Goal: Information Seeking & Learning: Learn about a topic

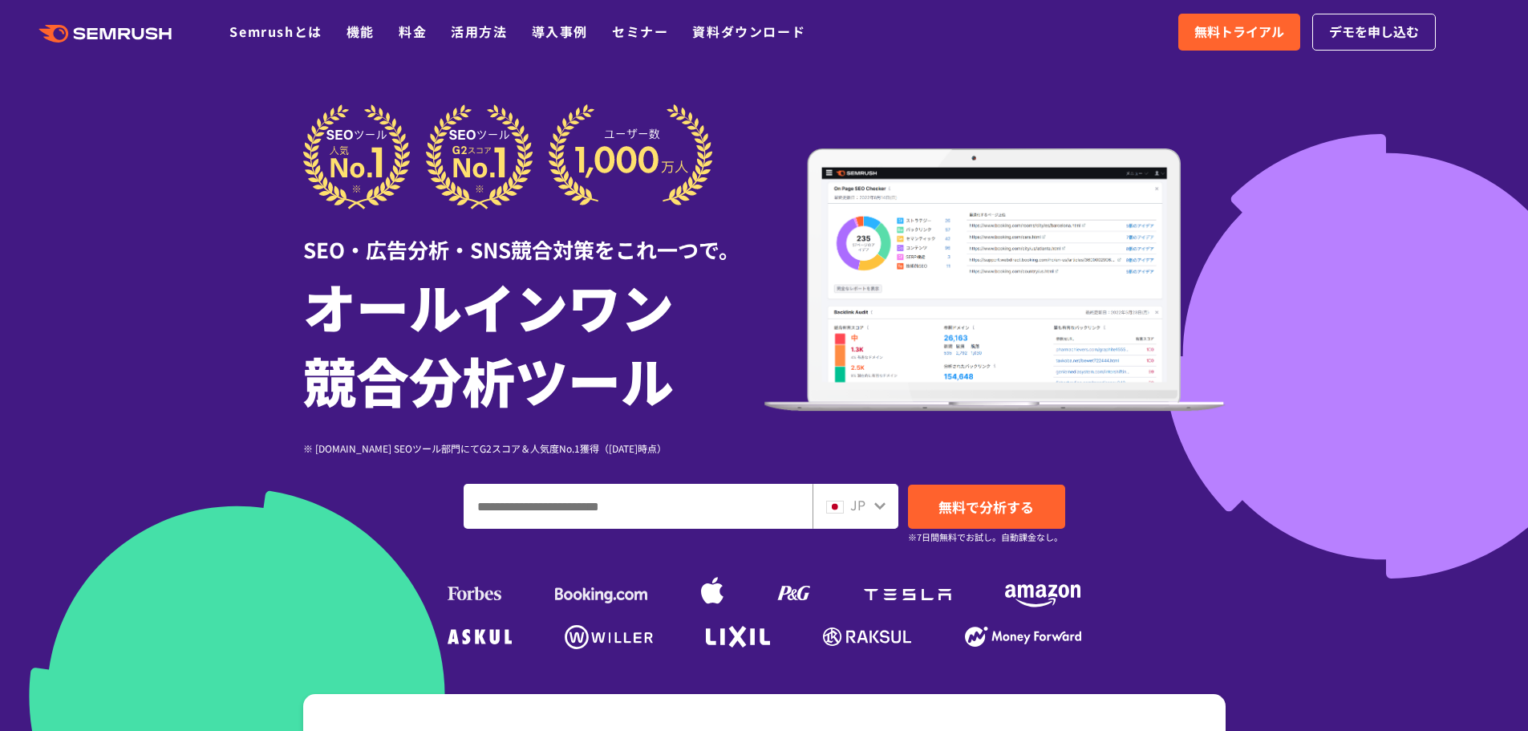
click at [712, 495] on input "ドメイン、キーワードまたはURLを入力してください" at bounding box center [637, 505] width 347 height 43
click at [654, 504] on input "ドメイン、キーワードまたはURLを入力してください" at bounding box center [637, 505] width 347 height 43
paste input "**********"
type input "**********"
click at [946, 496] on span "無料で分析する" at bounding box center [985, 506] width 95 height 20
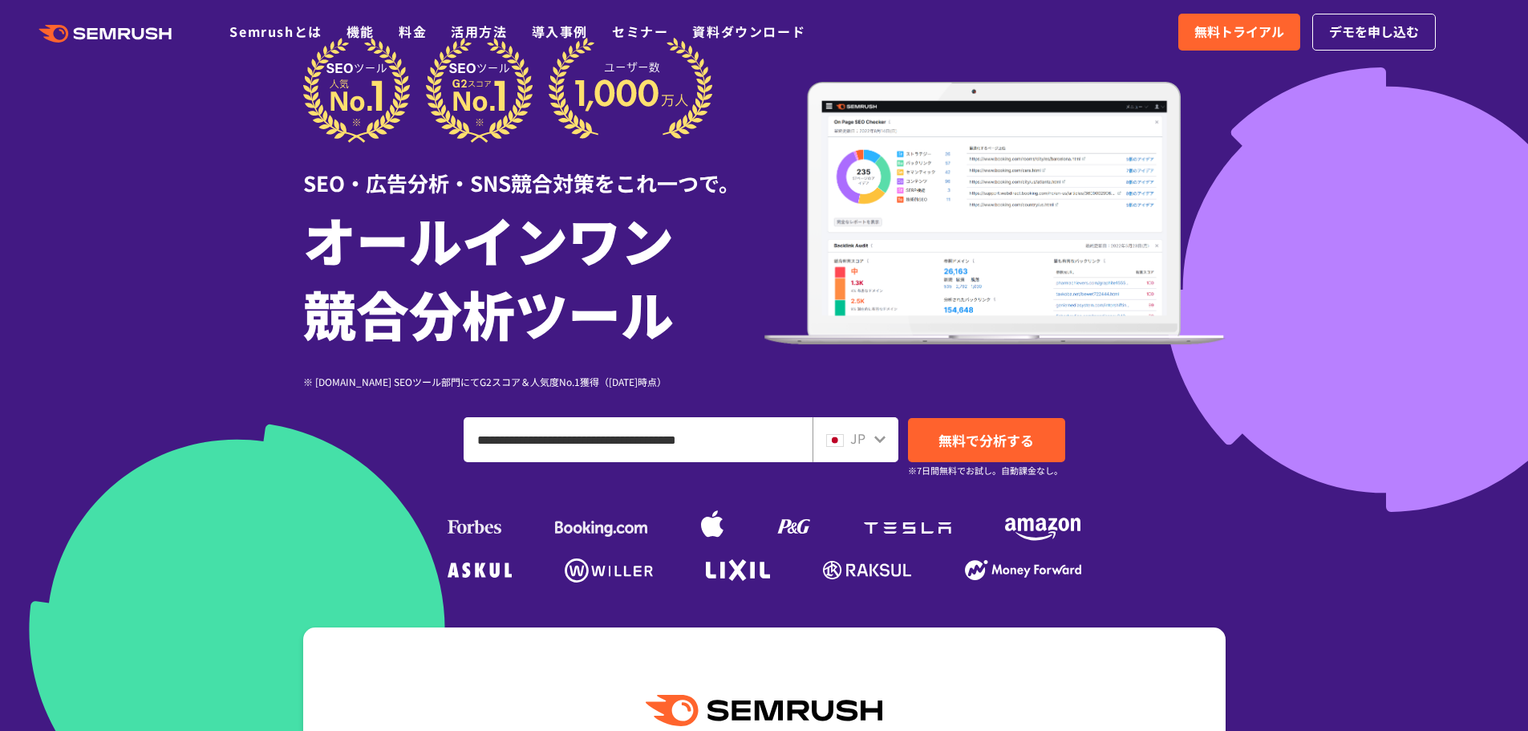
scroll to position [401, 0]
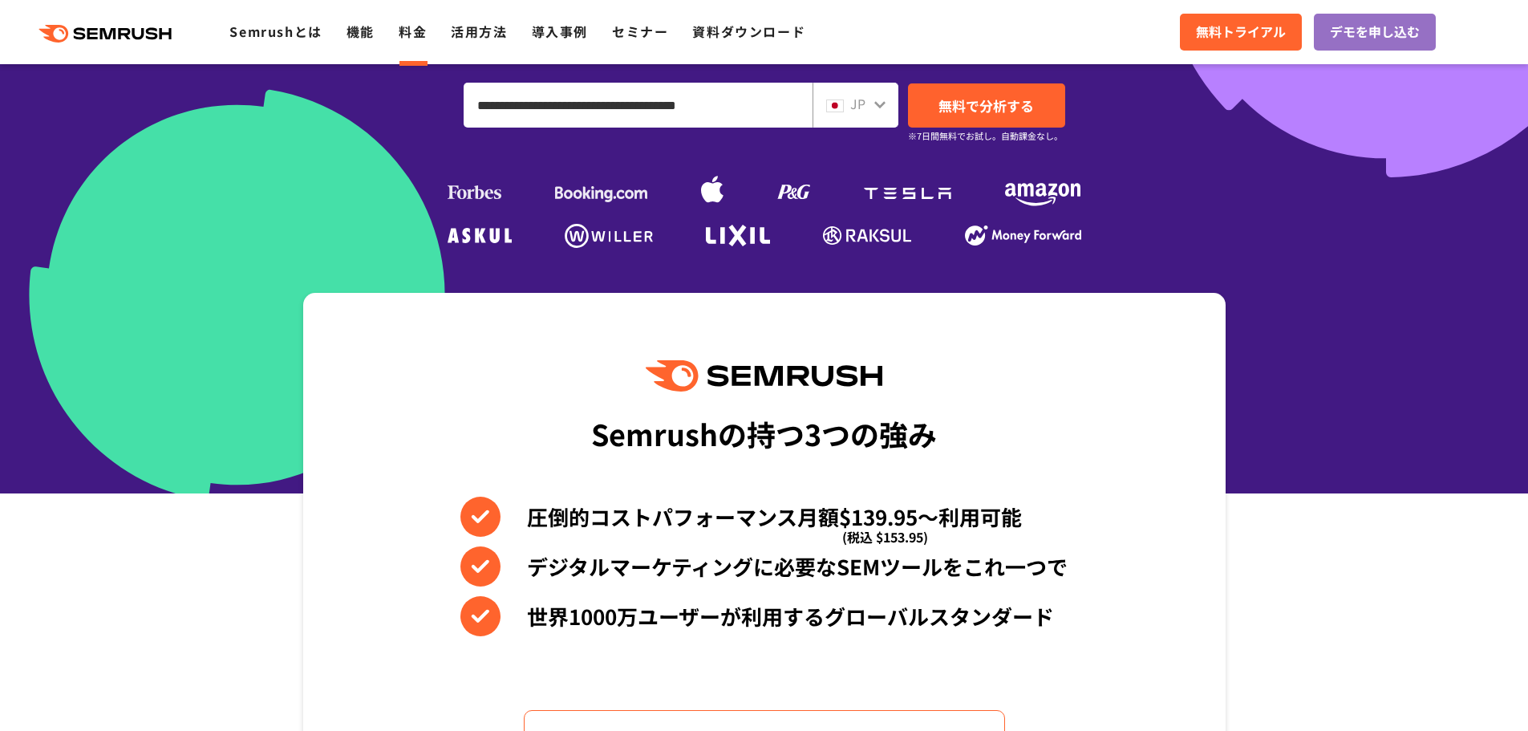
click at [406, 38] on link "料金" at bounding box center [413, 31] width 28 height 19
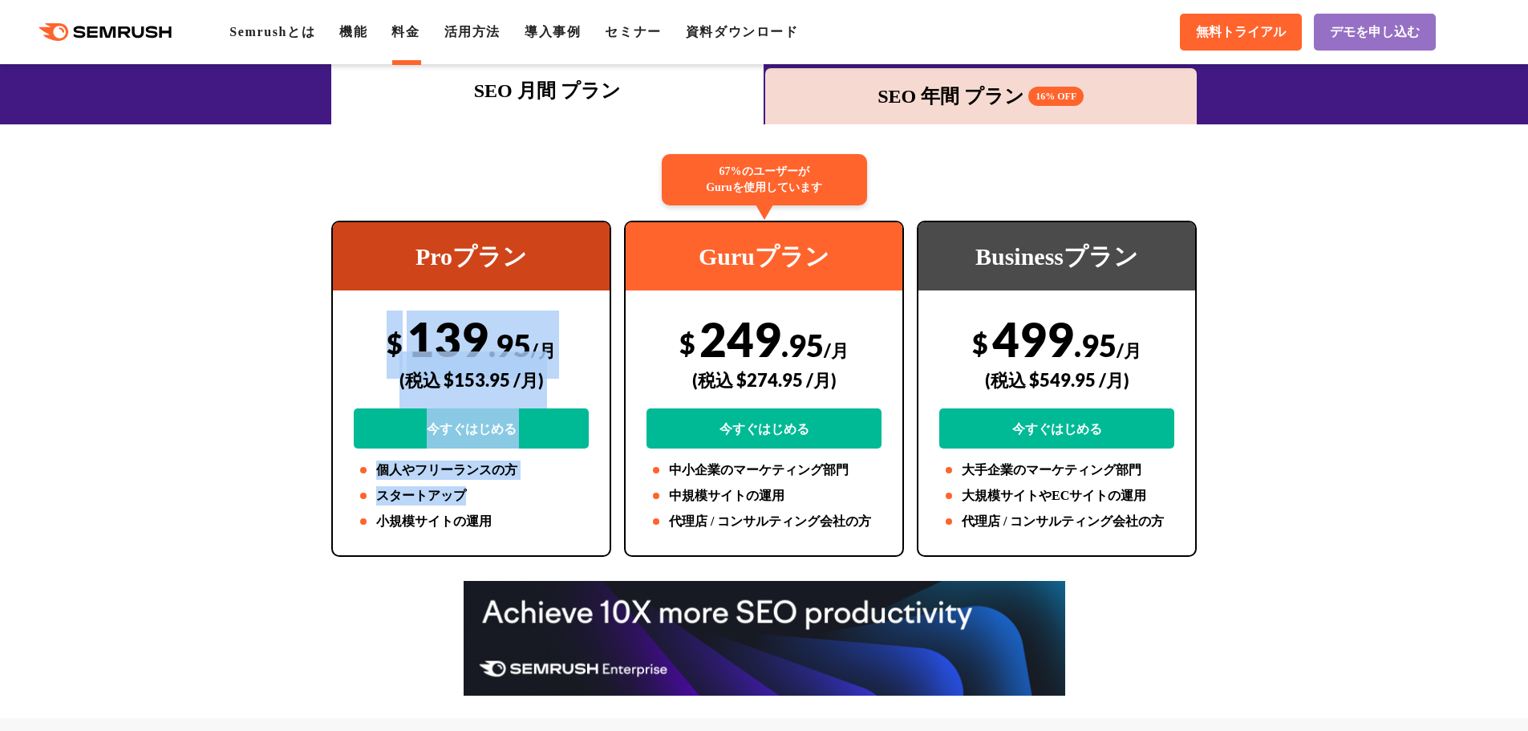
drag, startPoint x: 185, startPoint y: 326, endPoint x: 525, endPoint y: 493, distance: 378.7
click at [526, 494] on li "スタートアップ" at bounding box center [471, 495] width 235 height 19
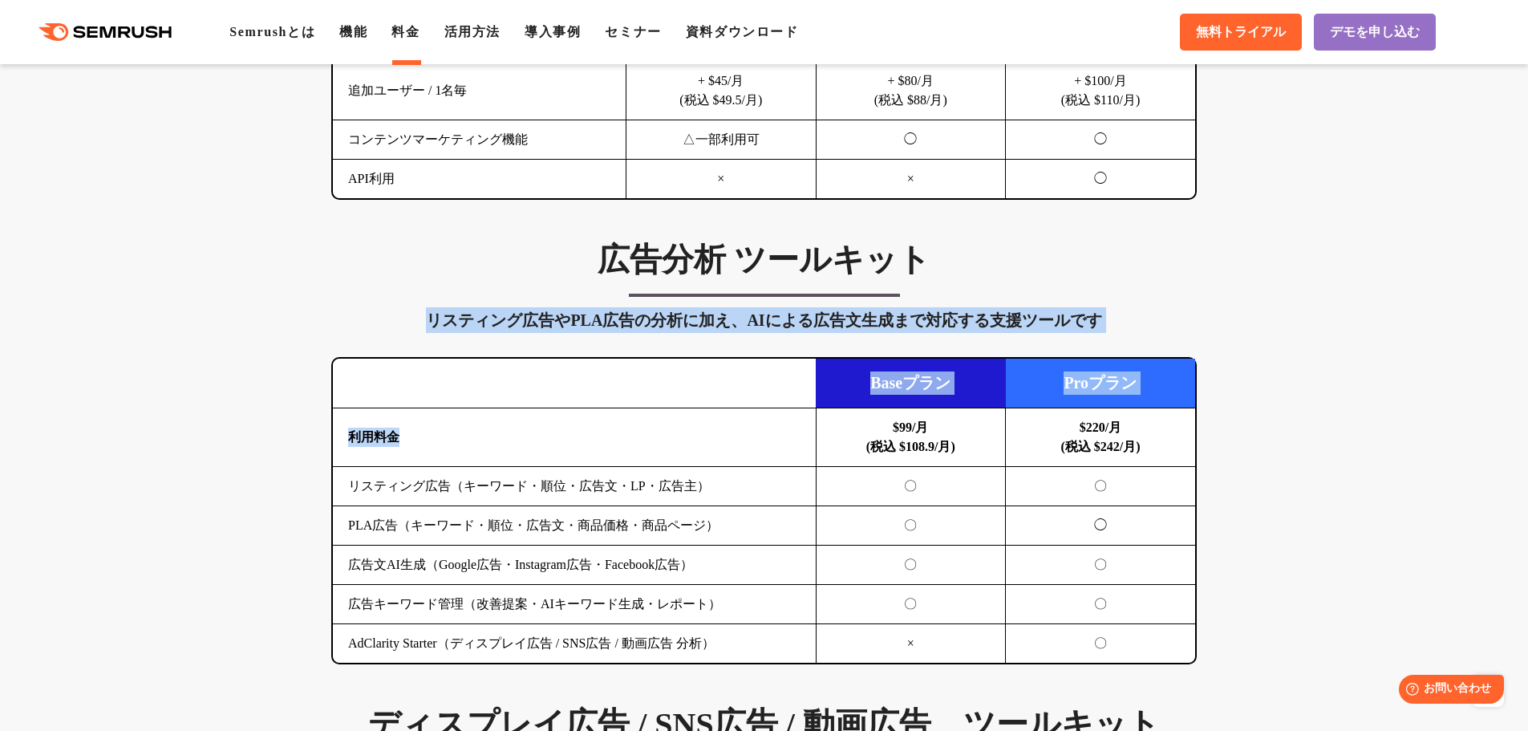
drag, startPoint x: 416, startPoint y: 285, endPoint x: 678, endPoint y: 476, distance: 323.2
click at [638, 449] on div "広告分析 ツールキット リスティング広告やPLA広告の分析に加え、AIによる広告文生成まで対応する支援ツールです 横にスワイプしてください Baseプラン P…" at bounding box center [763, 452] width 897 height 424
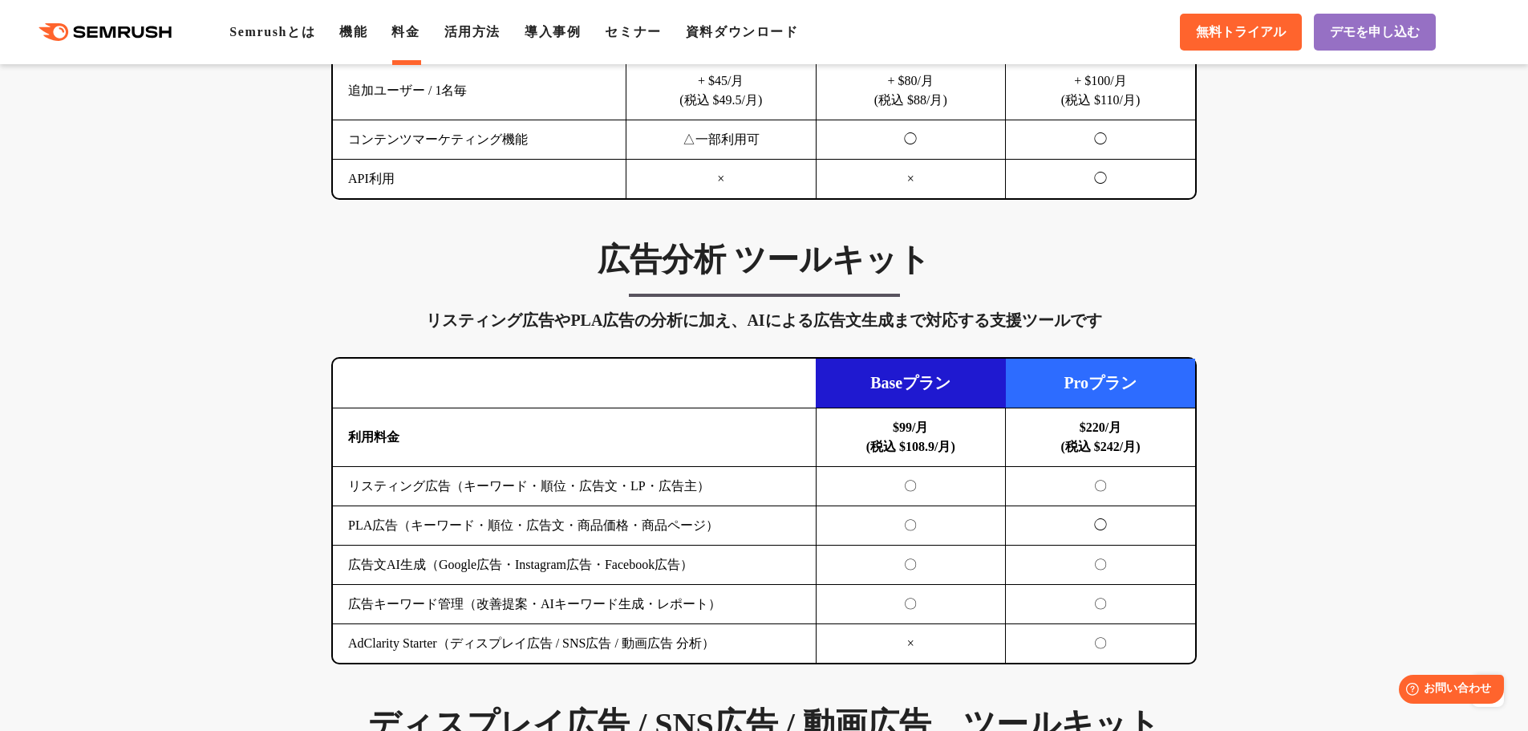
click at [678, 476] on td "リスティング広告（キーワード・順位・広告文・LP・広告主）" at bounding box center [574, 486] width 483 height 39
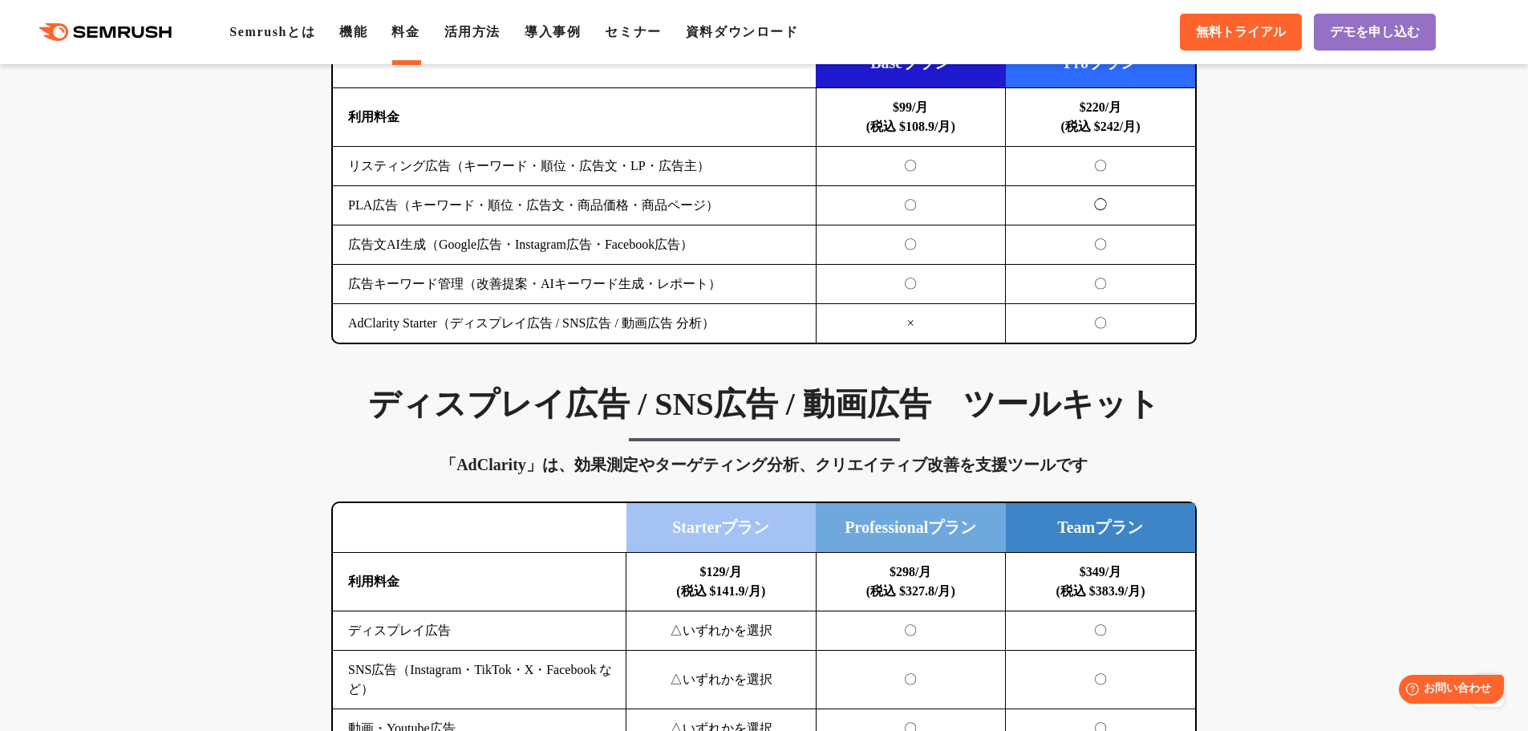
scroll to position [2005, 0]
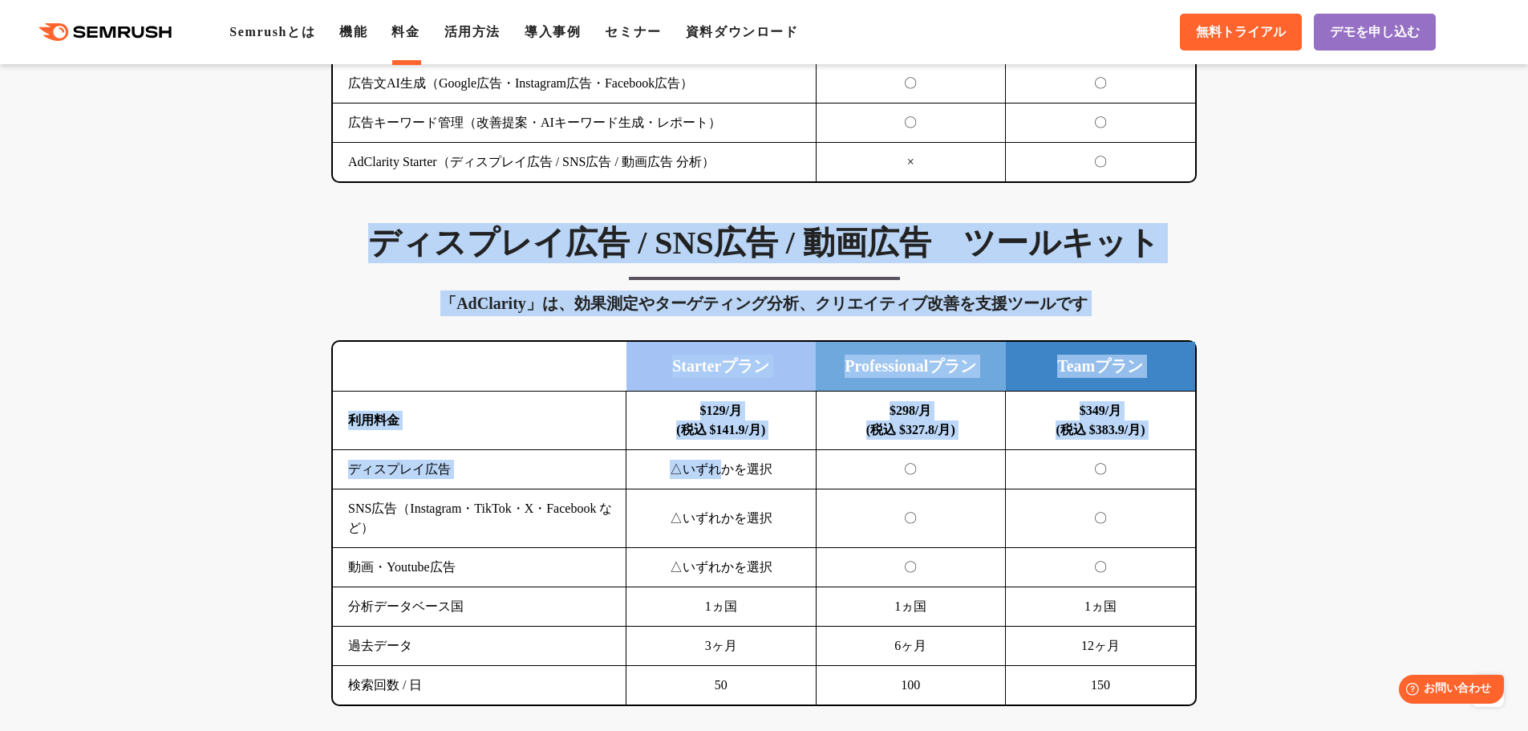
drag, startPoint x: 636, startPoint y: 417, endPoint x: 828, endPoint y: 544, distance: 230.9
click at [802, 526] on div "SEO分析 ツールキット キーワード調査やコンテンツ最適化、サイト診断、競合分析、成果の可視化までを一括支援するツールです 横にスワイプしてください Proプ…" at bounding box center [764, 726] width 1528 height 3544
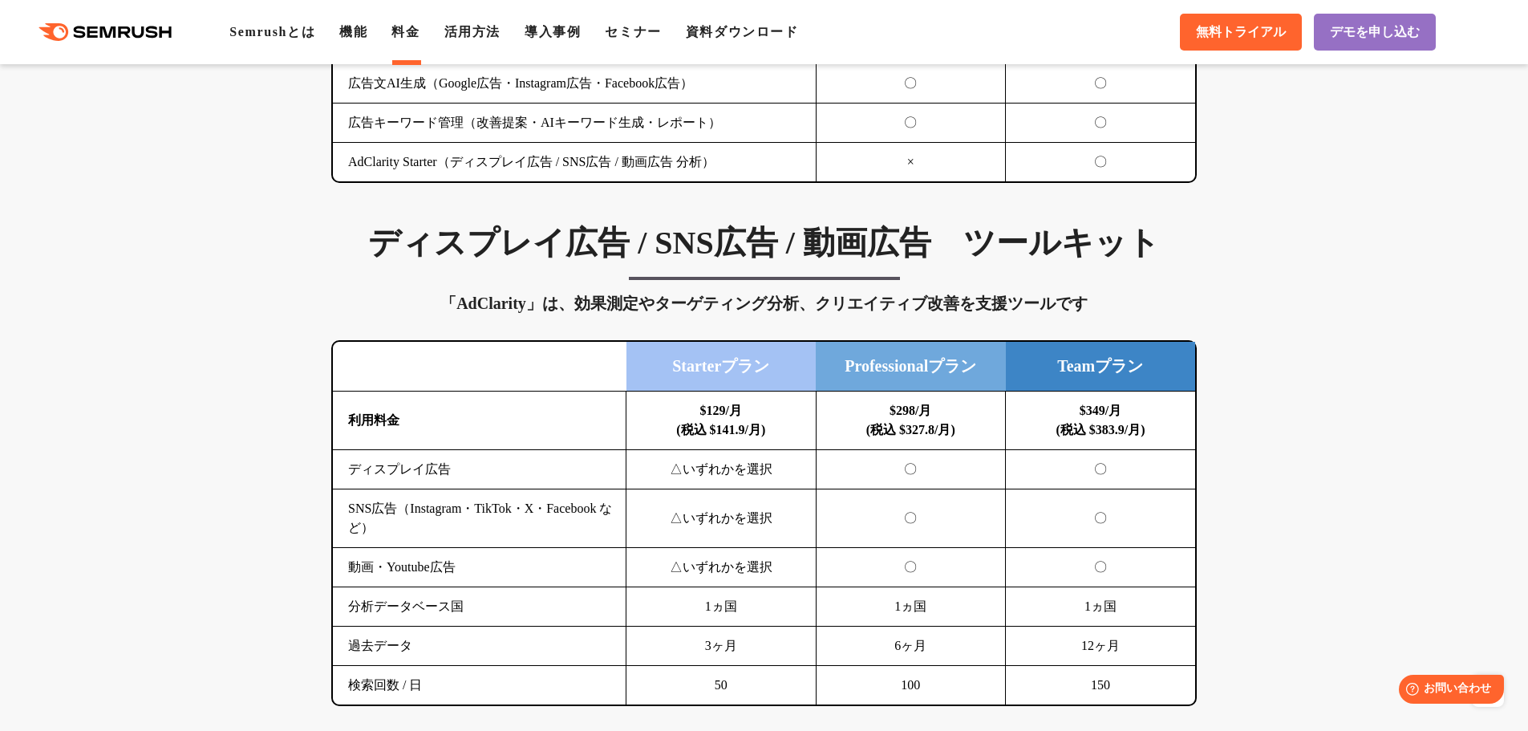
click at [828, 544] on td "〇" at bounding box center [911, 518] width 190 height 59
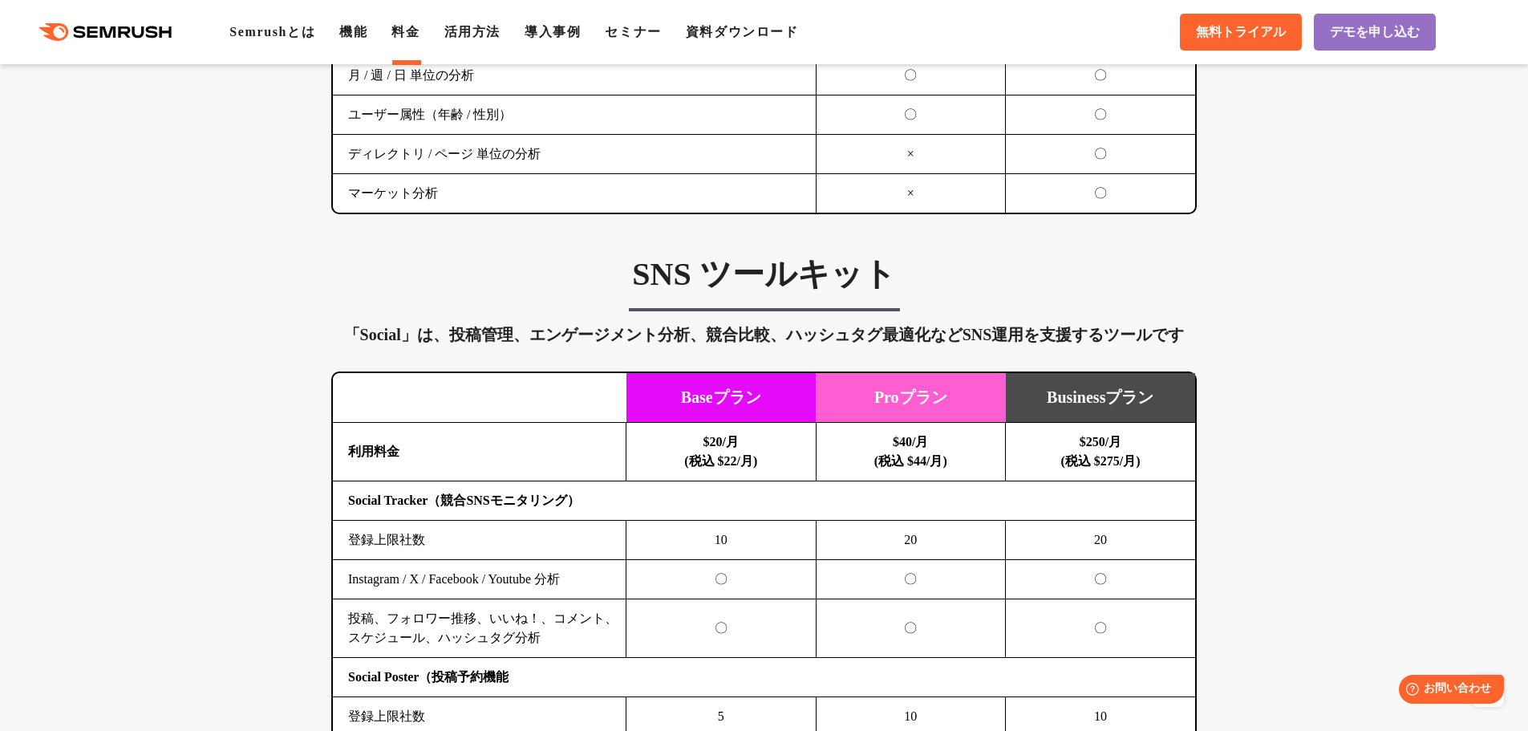
scroll to position [3208, 0]
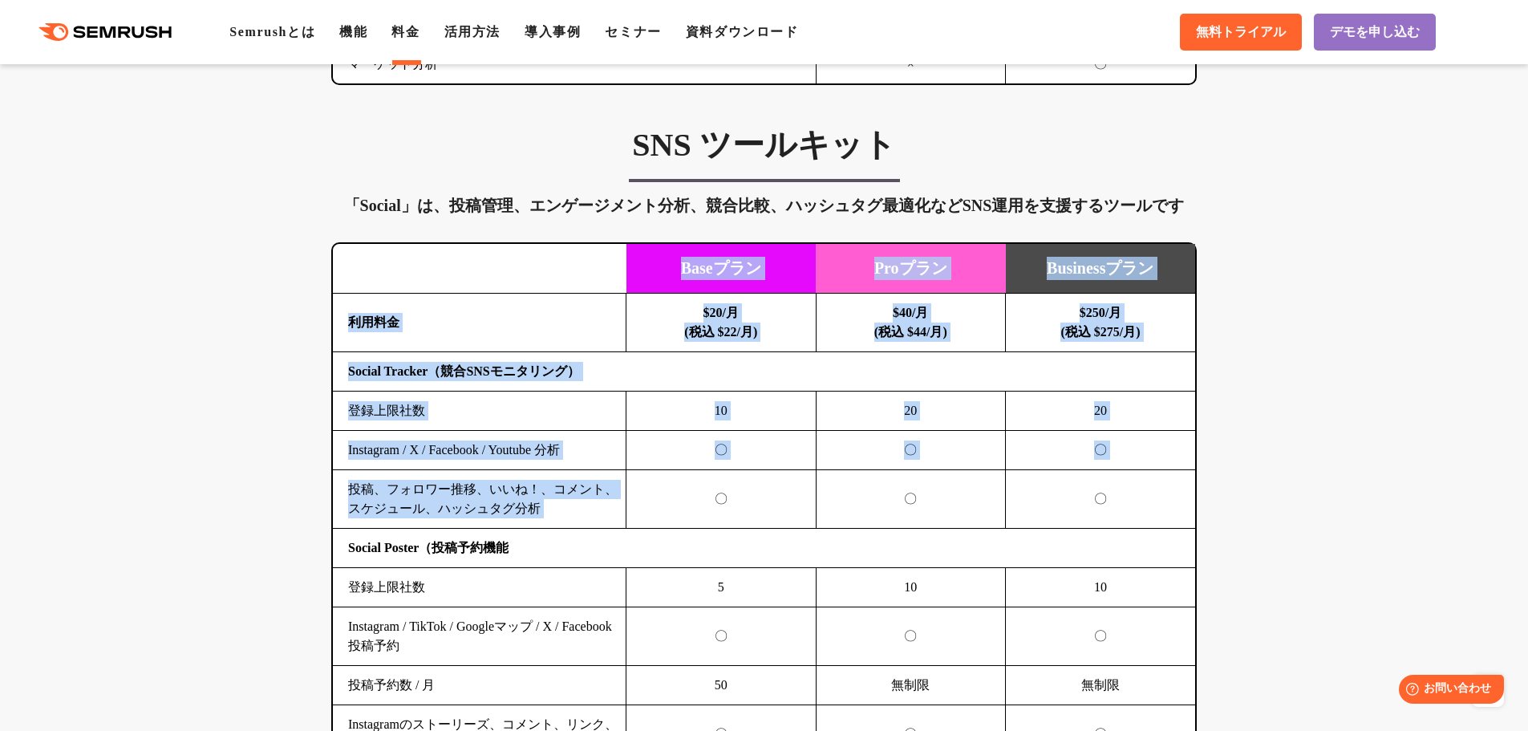
drag, startPoint x: 439, startPoint y: 225, endPoint x: 677, endPoint y: 520, distance: 378.1
click at [677, 520] on div "SNS ツールキット 「Social」は、投稿管理、エンゲージメント分析、競合比較、ハッシュタグ最適化などSNS運用を支援するツールです 横にスワイプしてくだ…" at bounding box center [763, 709] width 897 height 1169
click at [677, 520] on td "〇" at bounding box center [721, 499] width 190 height 59
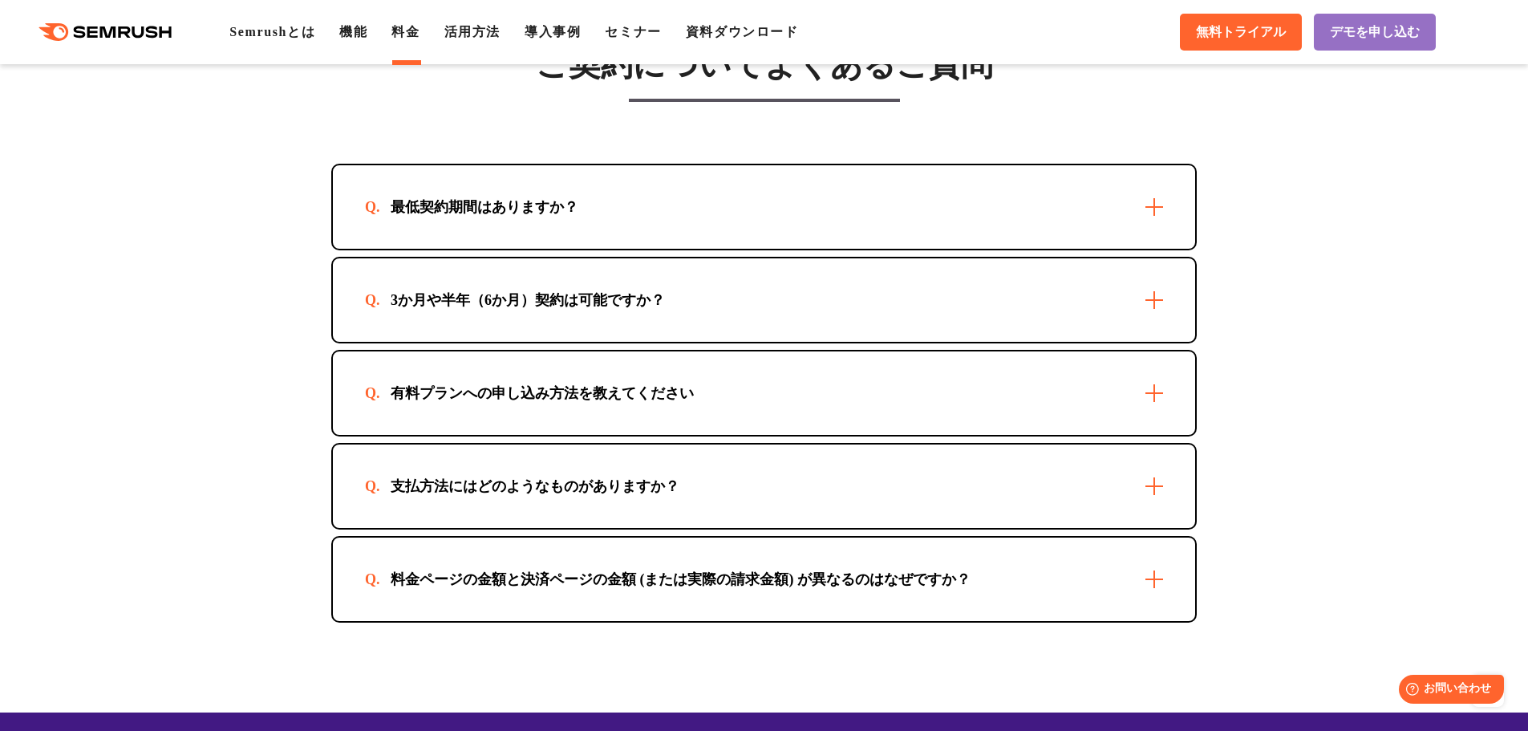
scroll to position [4571, 0]
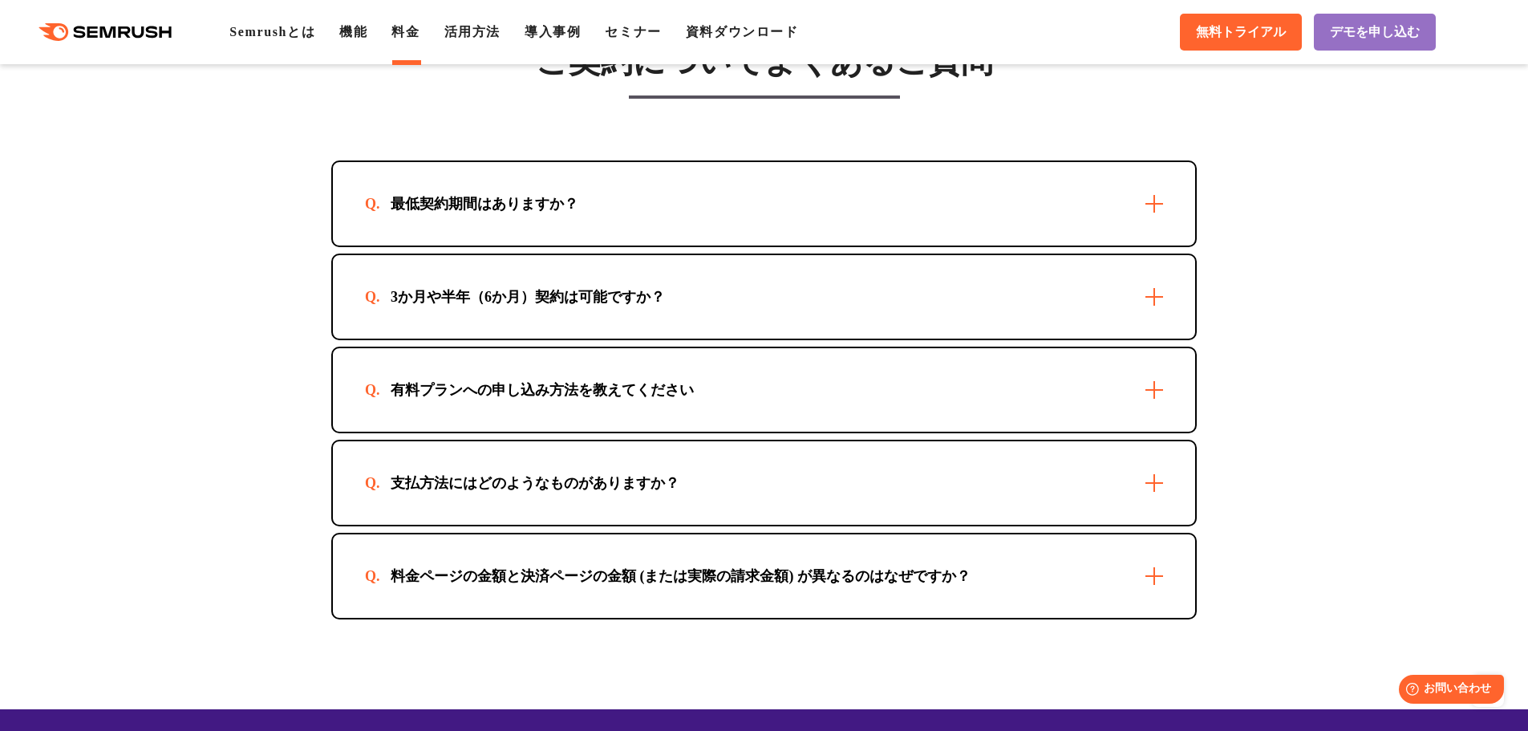
click at [562, 229] on div "最低契約期間はありますか？" at bounding box center [764, 203] width 862 height 83
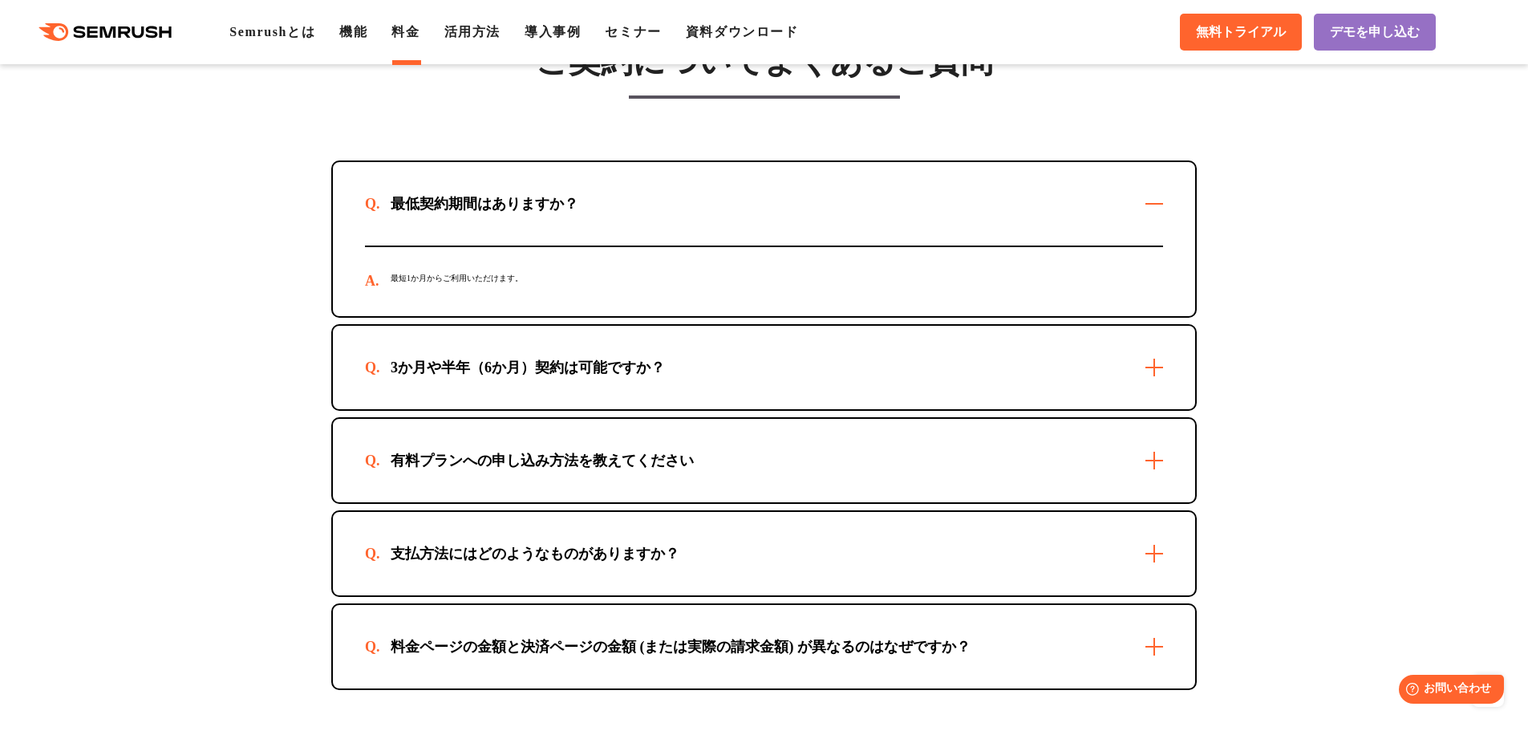
click at [589, 383] on div "3か月や半年（6か月）契約は可能ですか？" at bounding box center [764, 367] width 862 height 83
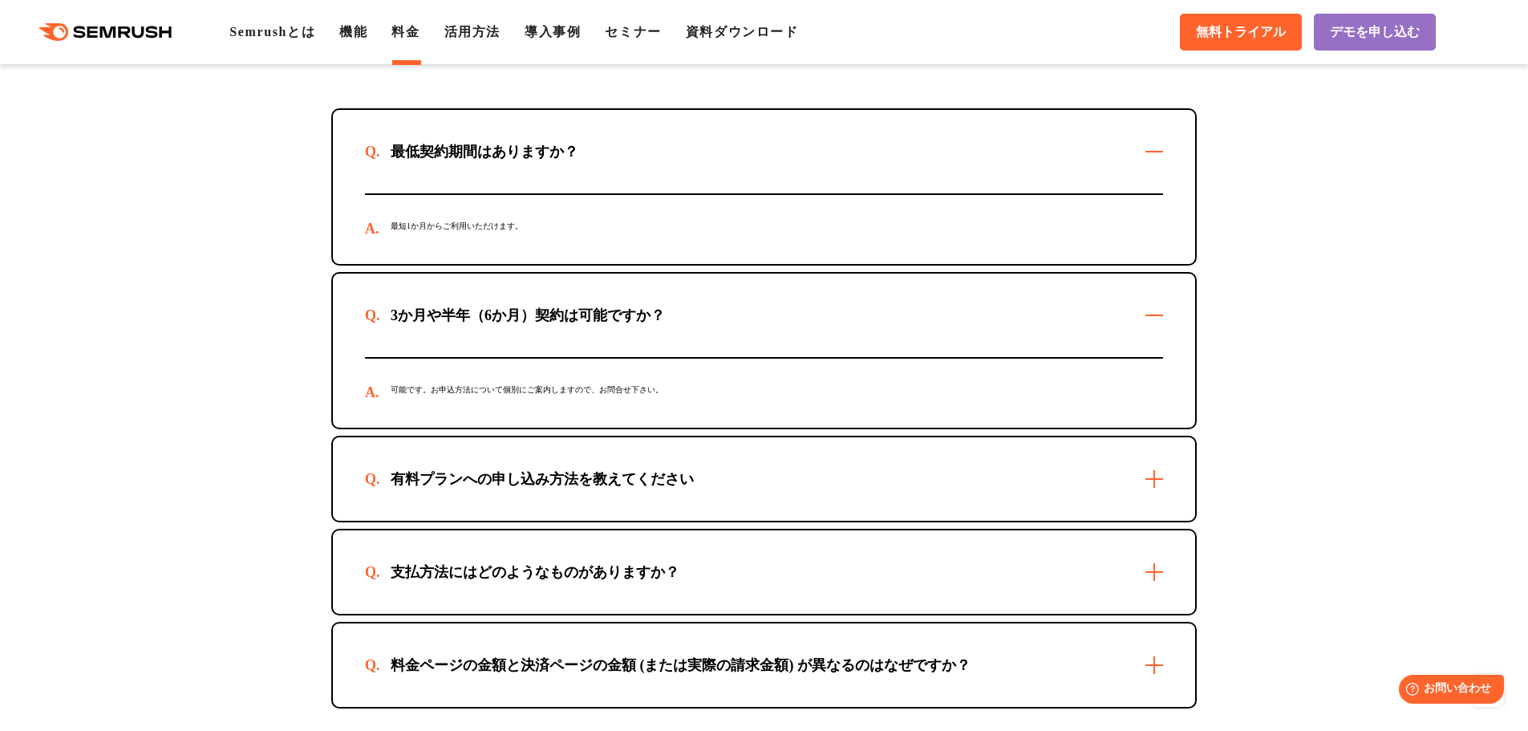
scroll to position [4731, 0]
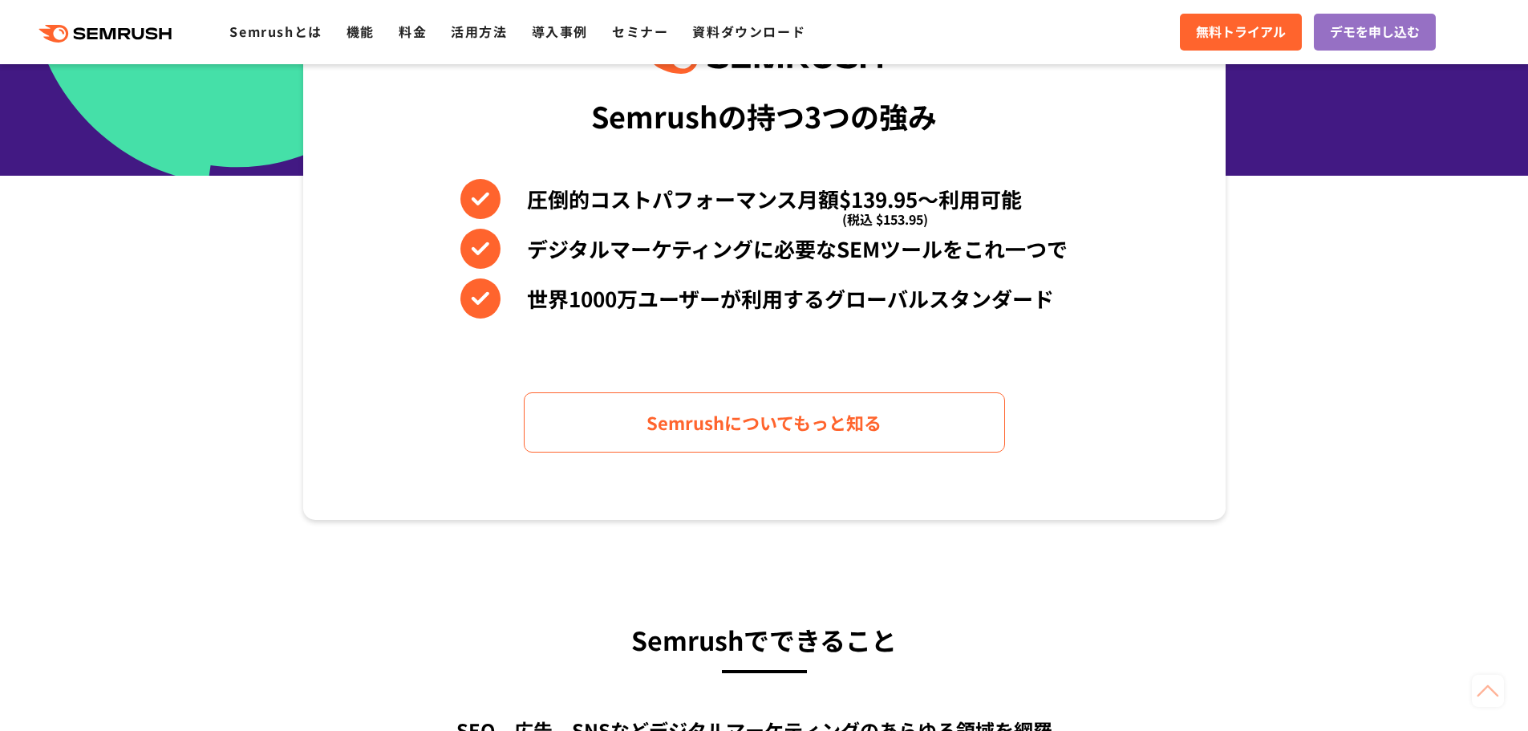
scroll to position [802, 0]
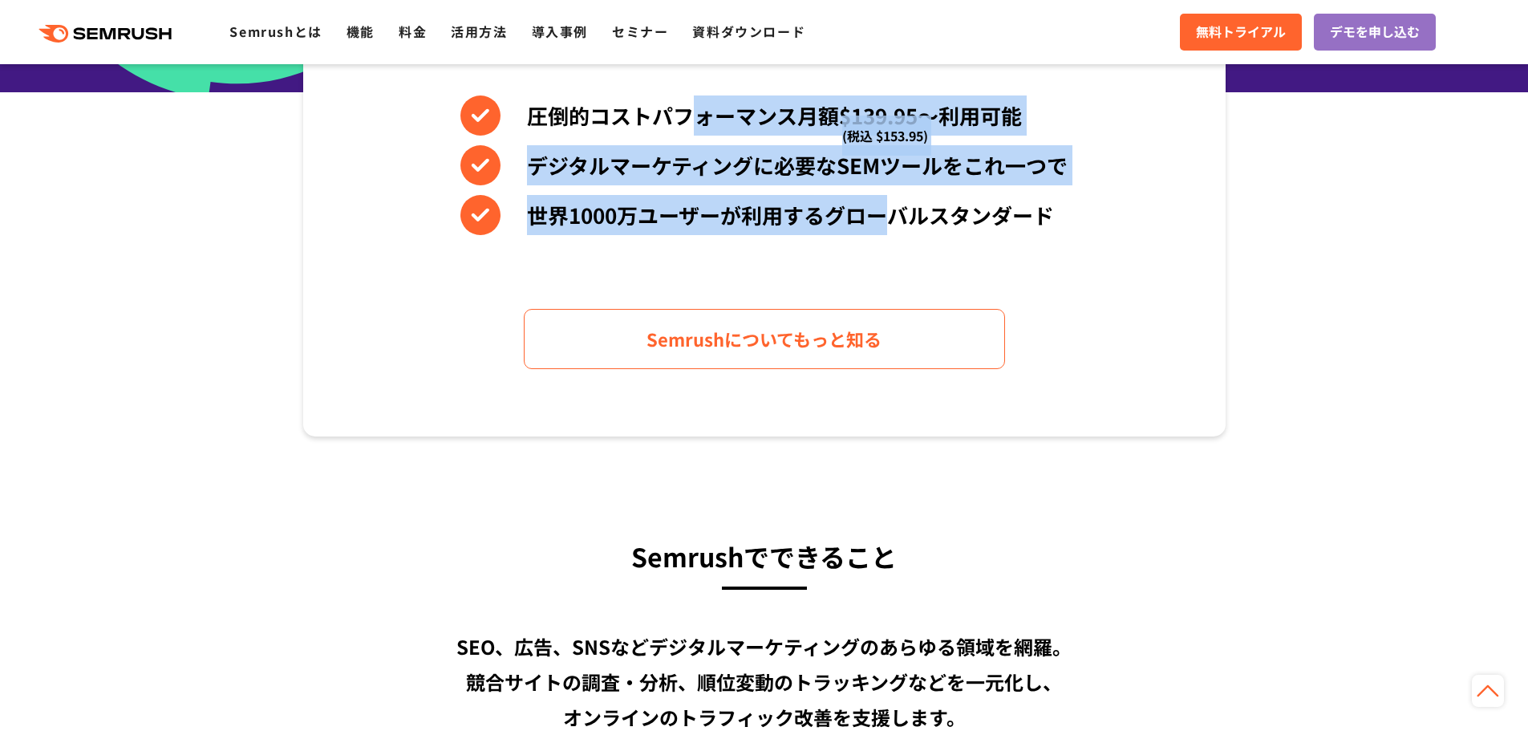
drag, startPoint x: 884, startPoint y: 230, endPoint x: 694, endPoint y: 119, distance: 220.3
click at [695, 119] on div "圧倒的コストパフォーマンス月額$139.95〜利用可能 (税込 $153.95) デジタルマーケティングに必要なSEMツールをこれ一つで 世界1000万ユーザ…" at bounding box center [763, 165] width 607 height 140
click at [691, 117] on li "圧倒的コストパフォーマンス月額$139.95〜利用可能 (税込 $153.95)" at bounding box center [763, 115] width 607 height 40
drag, startPoint x: 674, startPoint y: 109, endPoint x: 905, endPoint y: 236, distance: 263.4
click at [865, 221] on div "圧倒的コストパフォーマンス月額$139.95〜利用可能 (税込 $153.95) デジタルマーケティングに必要なSEMツールをこれ一つで 世界1000万ユーザ…" at bounding box center [763, 165] width 607 height 140
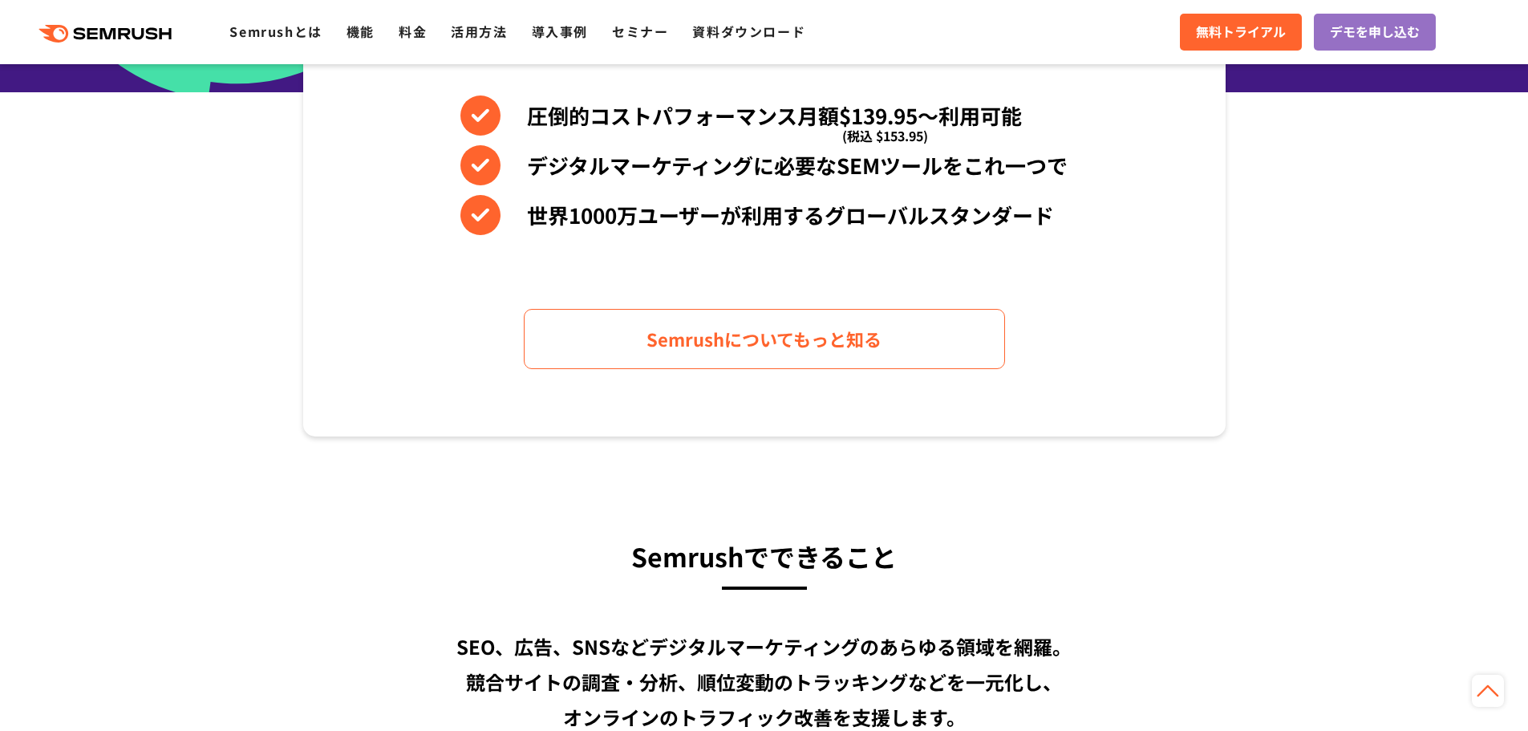
click at [905, 237] on div "Semrushの持つ3つの強み 圧倒的コストパフォーマンス月額$139.95〜利用可能 (税込 $153.95) デジタルマーケティングに必要なSEMツールを…" at bounding box center [764, 164] width 922 height 544
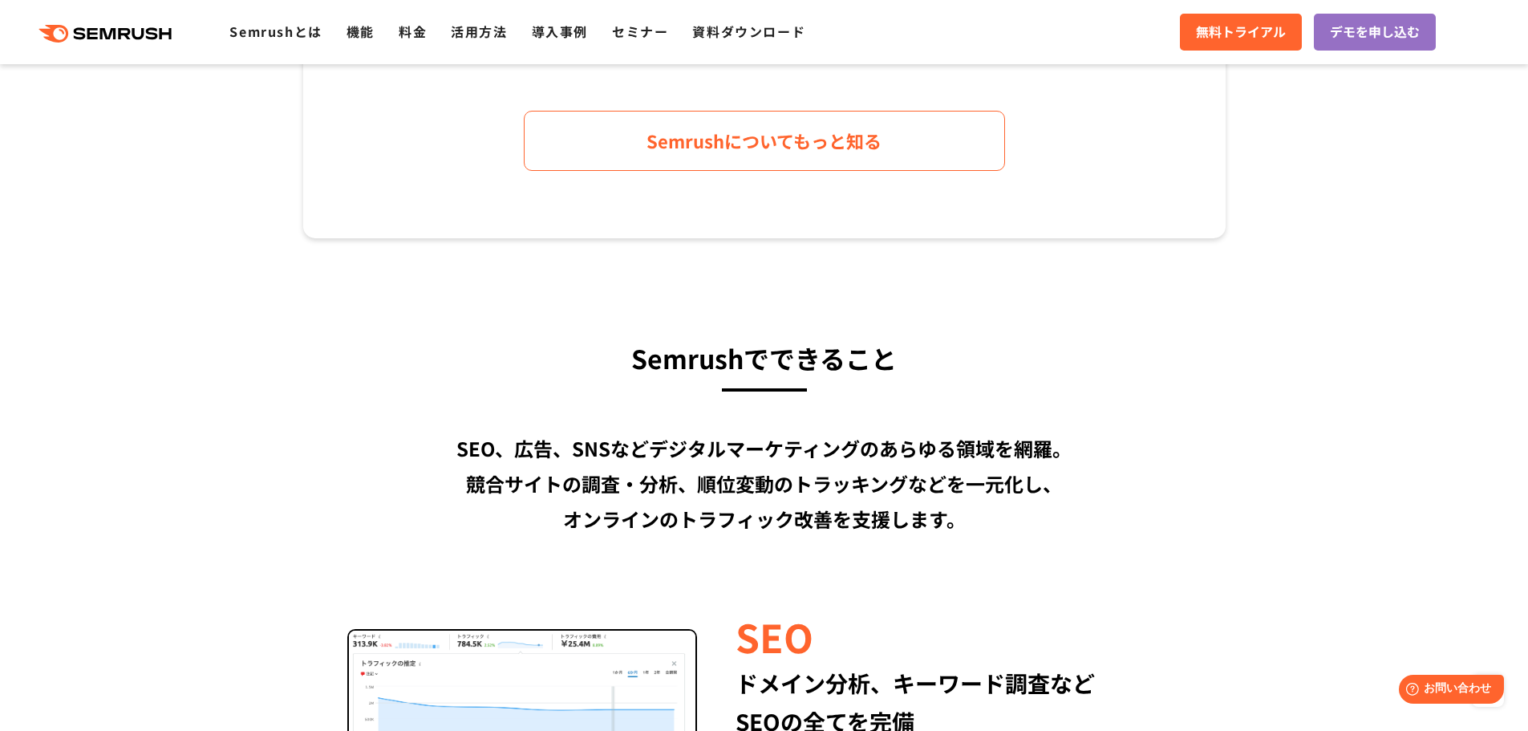
scroll to position [1443, 0]
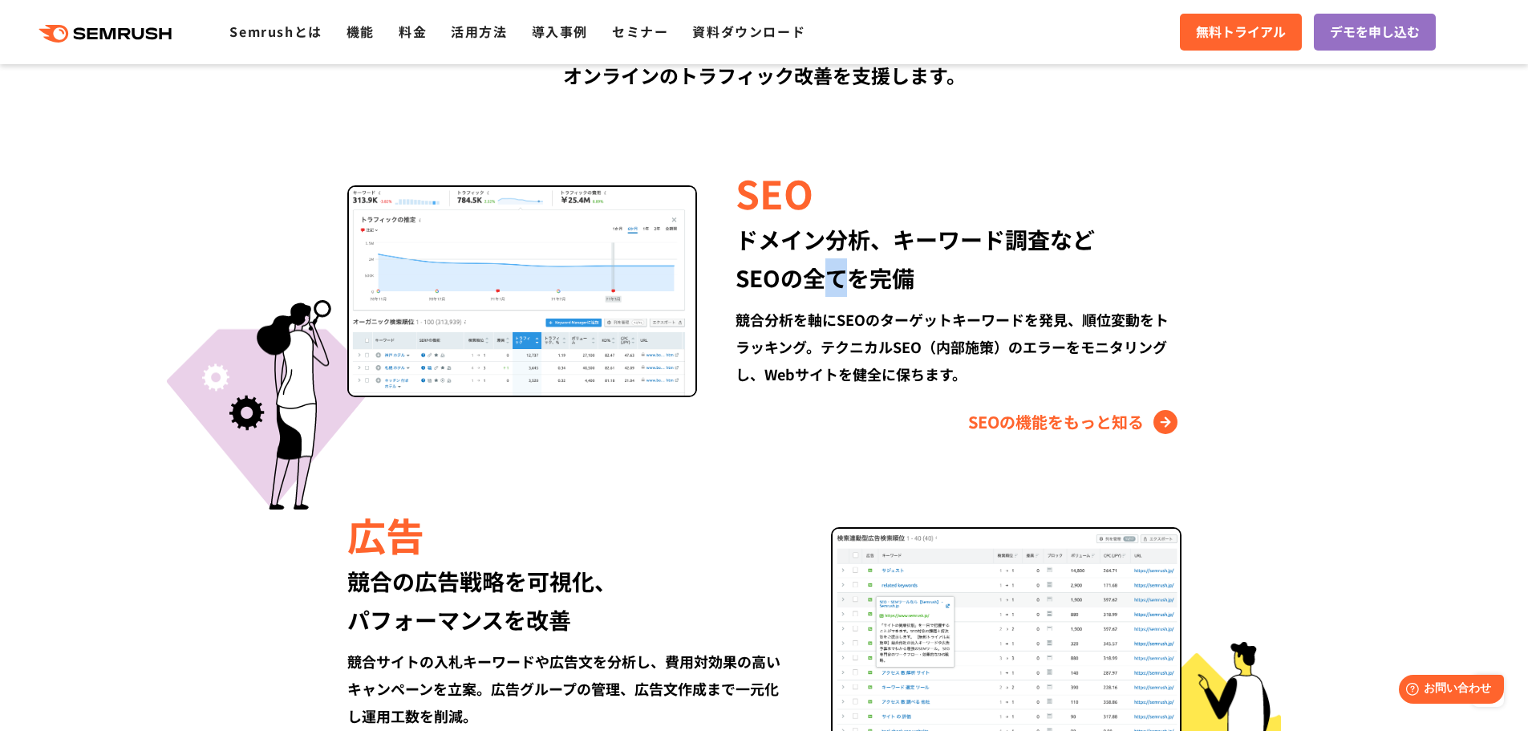
drag, startPoint x: 836, startPoint y: 270, endPoint x: 874, endPoint y: 371, distance: 107.8
click at [872, 370] on div "SEO ドメイン分析、キーワード調査など SEOの全てを完備 競合分析を軸にSEOのターゲットキーワードを発見、順位変動をトラッキング。テクニカルSEO（内部…" at bounding box center [939, 299] width 484 height 269
click at [882, 389] on div "SEO ドメイン分析、キーワード調査など SEOの全てを完備 競合分析を軸にSEOのターゲットキーワードを発見、順位変動をトラッキング。テクニカルSEO（内部…" at bounding box center [939, 299] width 484 height 269
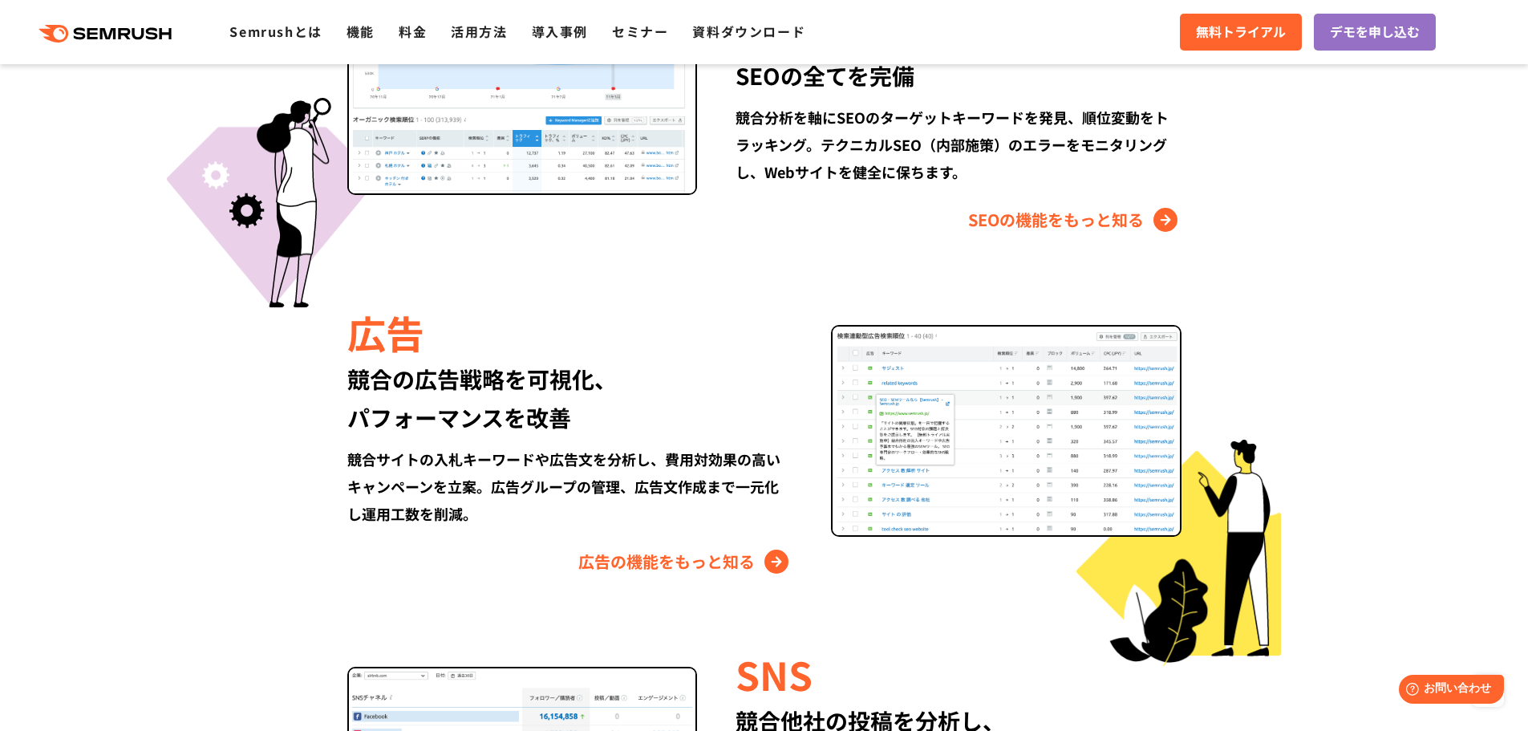
scroll to position [1764, 0]
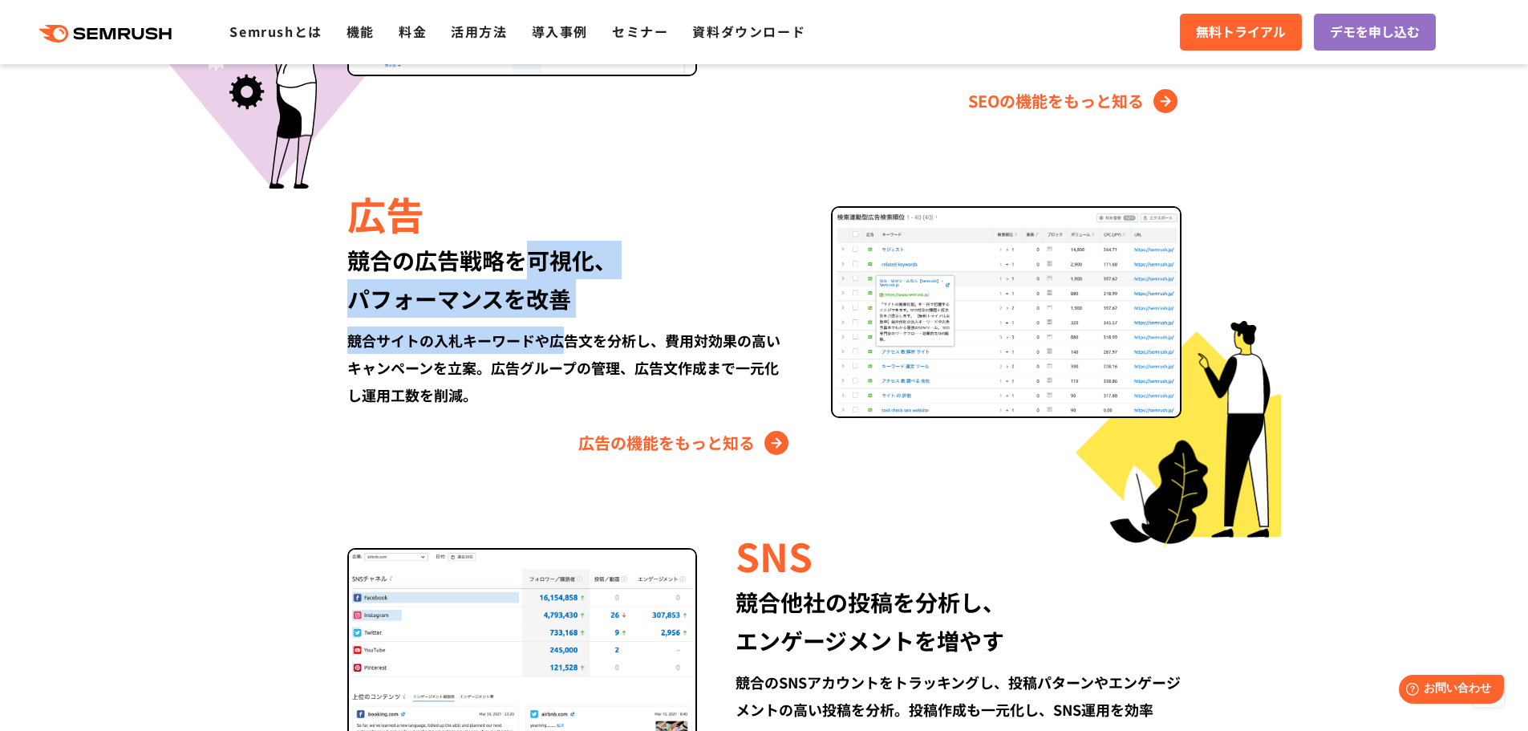
drag, startPoint x: 534, startPoint y: 282, endPoint x: 595, endPoint y: 380, distance: 115.3
click at [585, 368] on div "広告 競合の広告戦略を可視化、 パフォーマンスを改善 競合サイトの入札キーワードや広告文を分析し、費用対効果の高いキャンペーンを立案。広告グループの管理、広告…" at bounding box center [589, 320] width 484 height 269
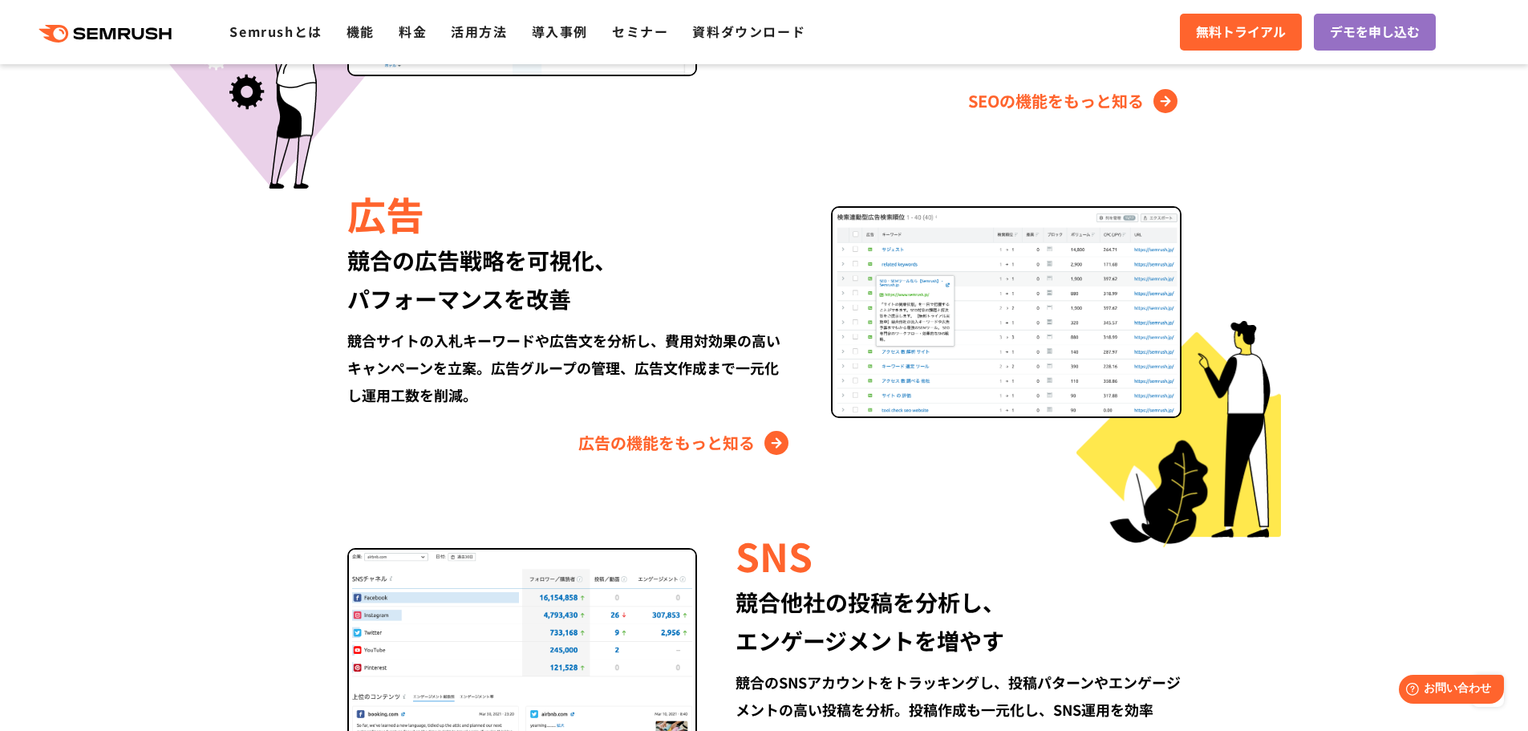
click at [605, 392] on div "競合サイトの入札キーワードや広告文を分析し、費用対効果の高いキャンペーンを立案。広告グループの管理、広告文作成まで一元化し運用工数を削減。" at bounding box center [569, 367] width 445 height 82
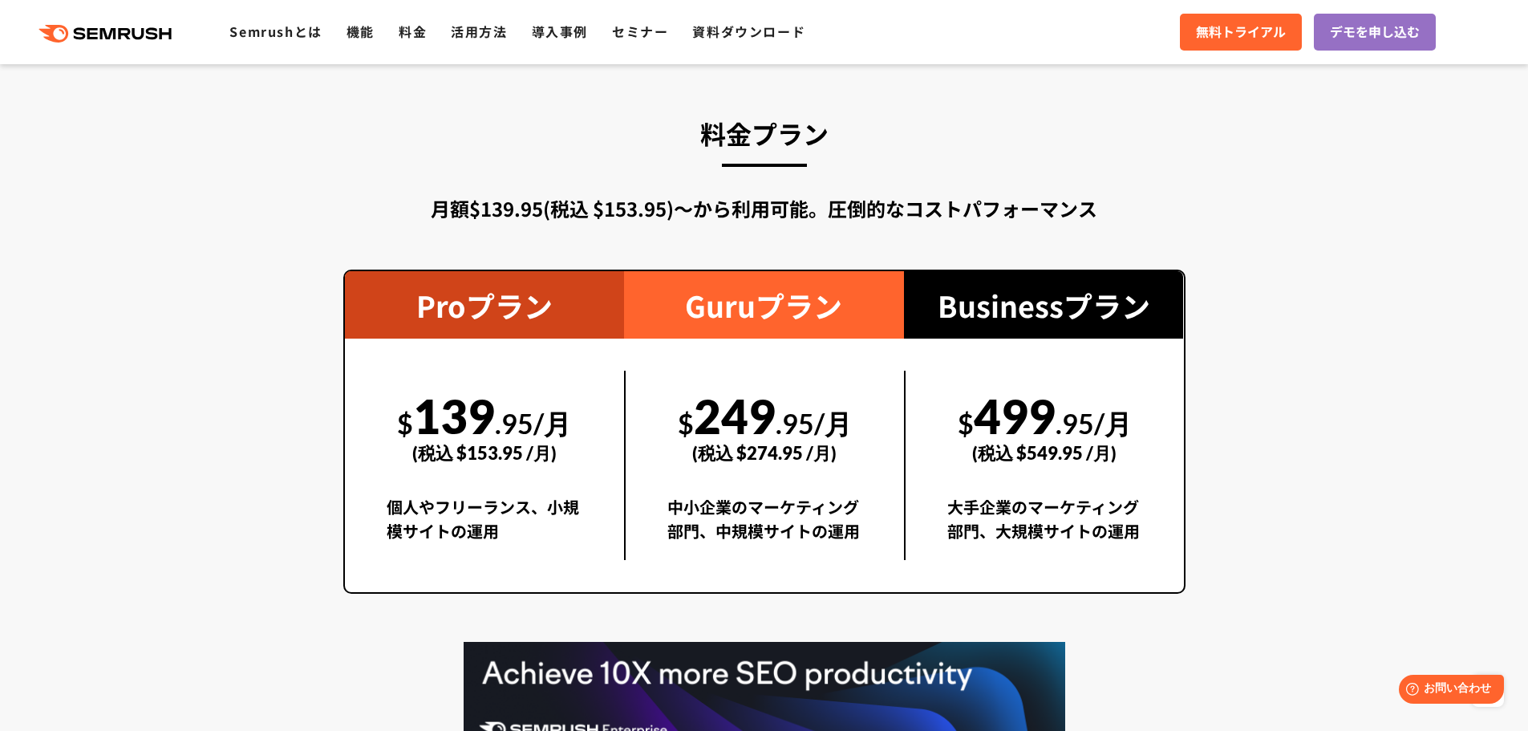
scroll to position [2807, 0]
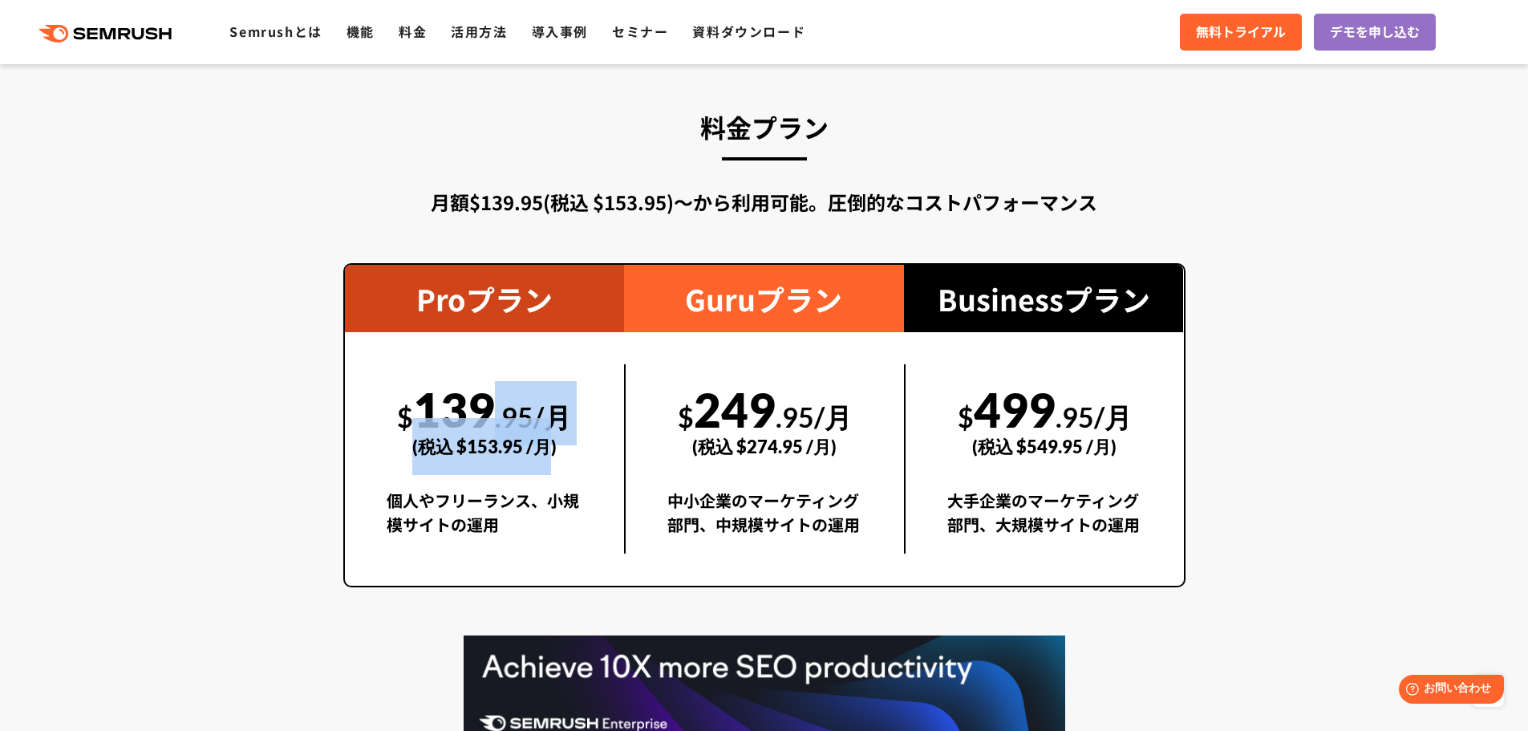
drag, startPoint x: 488, startPoint y: 397, endPoint x: 572, endPoint y: 508, distance: 139.7
click at [555, 487] on div "$ 139 .95/月 (税込 $153.95 /月) 個人やフリーランス、小規模サイトの運用" at bounding box center [485, 458] width 280 height 189
click at [573, 509] on div "個人やフリーランス、小規模サイトの運用" at bounding box center [485, 520] width 196 height 65
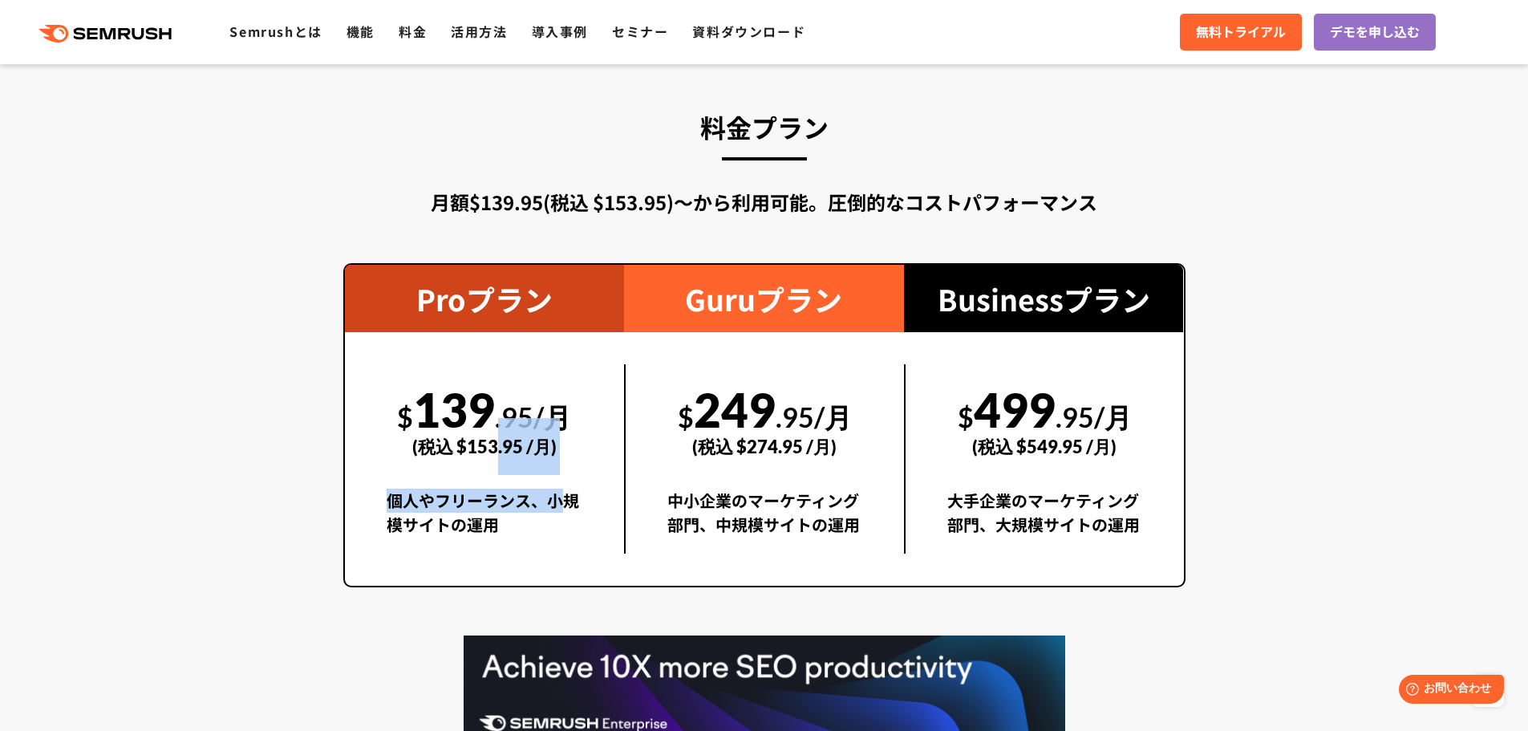
click at [406, 393] on div "$ 139 .95/月 (税込 $153.95 /月) 個人やフリーランス、小規模サイトの運用" at bounding box center [485, 458] width 280 height 189
click at [397, 391] on div "$ 139 .95/月 (税込 $153.95 /月)" at bounding box center [485, 419] width 196 height 111
click at [1374, 332] on section "料金プラン 月額$139.95(税込 $153.95)〜から利用可能。圧倒的なコストパフォーマンス Proプラン $ 139 .95/月 (税込 $153.9…" at bounding box center [764, 481] width 1528 height 897
click at [255, 204] on section "料金プラン 月額$139.95(税込 $153.95)〜から利用可能。圧倒的なコストパフォーマンス Proプラン $ 139 .95/月 (税込 $153.9…" at bounding box center [764, 481] width 1528 height 897
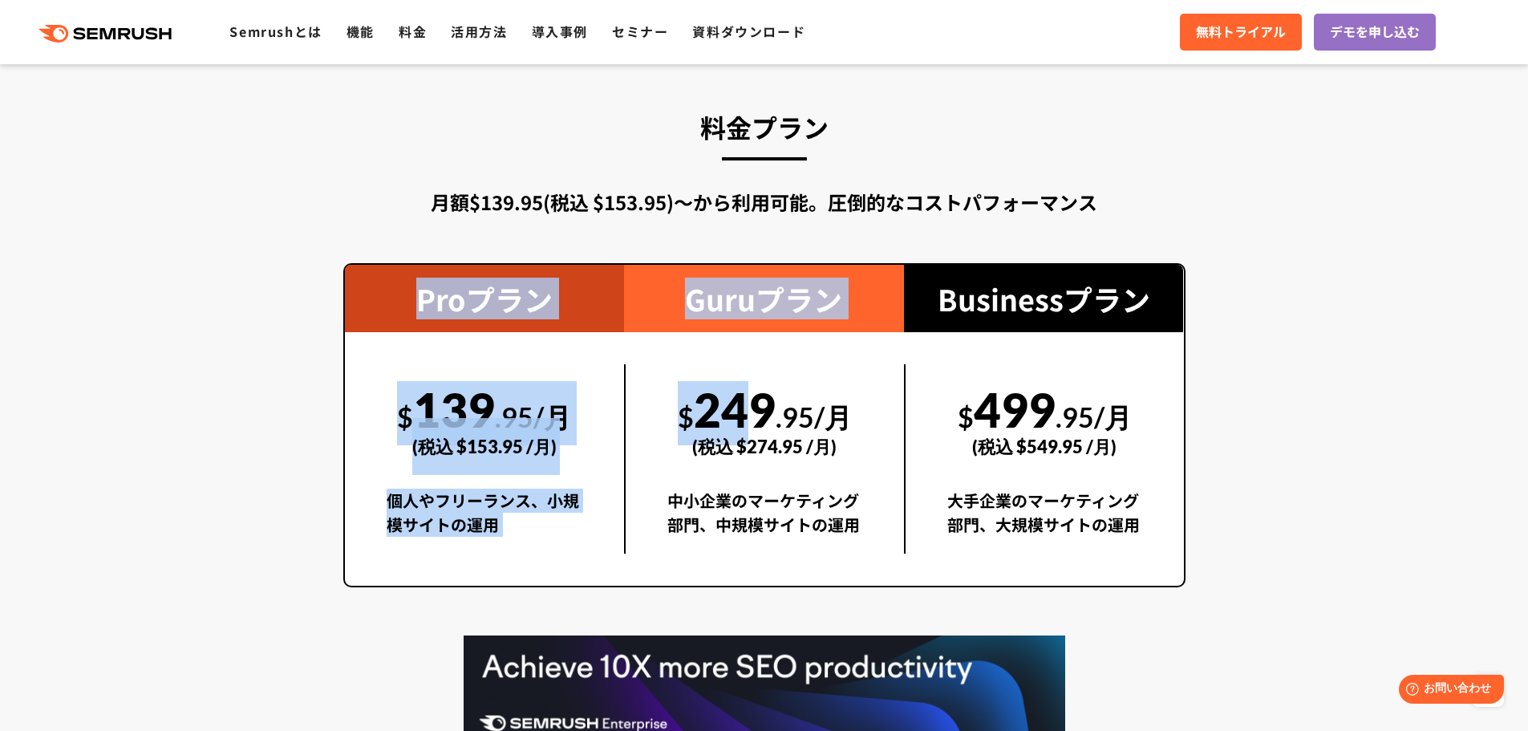
drag, startPoint x: 411, startPoint y: 265, endPoint x: 735, endPoint y: 386, distance: 345.6
click at [732, 385] on div "Proプラン $ 139 .95/月 (税込 $153.95 /月) 個人やフリーランス、小規模サイトの運用 Guruプラン $ 249 .95/月 (税込 …" at bounding box center [764, 425] width 842 height 324
click at [735, 386] on div "$ 249 .95/月 (税込 $274.95 /月)" at bounding box center [764, 419] width 195 height 111
